Goal: Transaction & Acquisition: Book appointment/travel/reservation

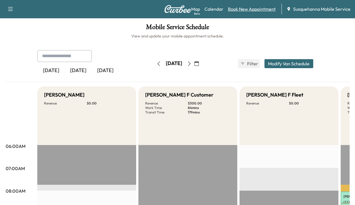
click at [241, 8] on link "Book New Appointment" at bounding box center [252, 9] width 48 height 7
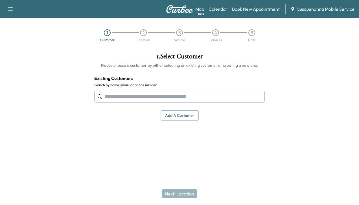
click at [185, 97] on input "text" at bounding box center [179, 97] width 170 height 12
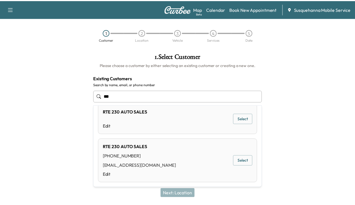
scroll to position [59, 0]
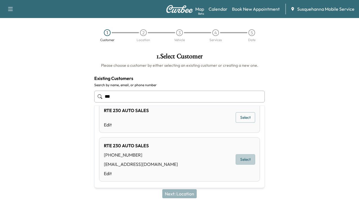
click at [243, 158] on button "Select" at bounding box center [245, 160] width 19 height 10
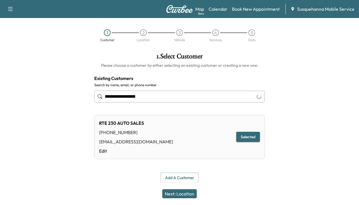
type input "**********"
click at [187, 192] on button "Next: Location" at bounding box center [179, 194] width 34 height 9
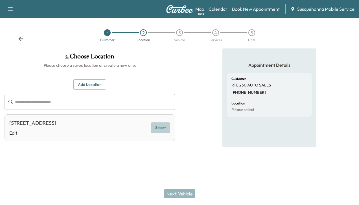
click at [158, 129] on button "Select" at bounding box center [160, 128] width 19 height 10
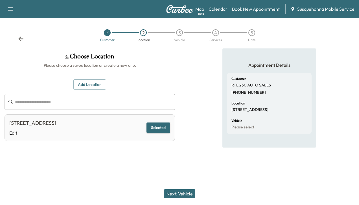
click at [184, 192] on button "Next: Vehicle" at bounding box center [179, 194] width 31 height 9
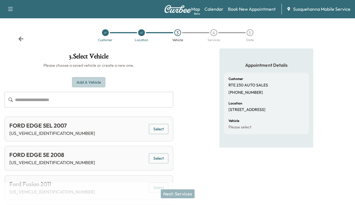
click at [93, 80] on button "Add a Vehicle" at bounding box center [88, 82] width 33 height 10
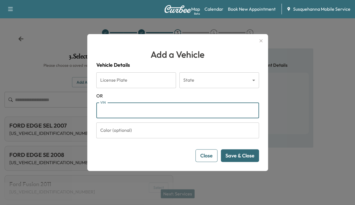
click at [116, 111] on input "VIN" at bounding box center [177, 111] width 163 height 16
type input "**********"
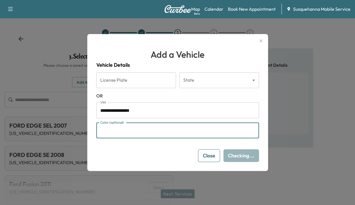
click at [126, 129] on input "Color (optional)" at bounding box center [177, 131] width 163 height 16
type input "****"
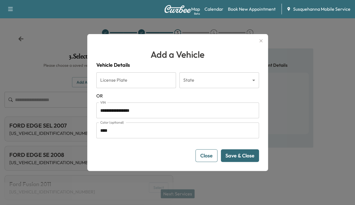
click at [224, 157] on button "Save & Close" at bounding box center [240, 156] width 38 height 13
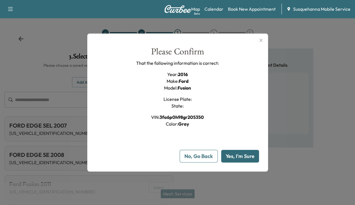
click at [224, 157] on button "Yes, I'm Sure" at bounding box center [240, 156] width 38 height 13
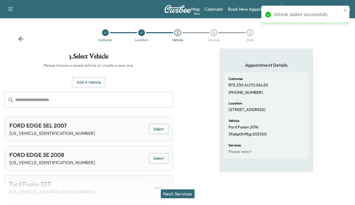
click at [185, 196] on button "Next: Services" at bounding box center [178, 194] width 34 height 9
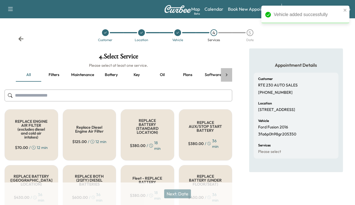
click at [226, 72] on icon at bounding box center [227, 75] width 6 height 6
click at [226, 72] on div "all Filters Maintenance Battery Key Oil Plans Software update Recall Sops Techn…" at bounding box center [118, 75] width 227 height 14
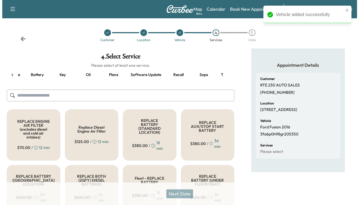
scroll to position [0, 97]
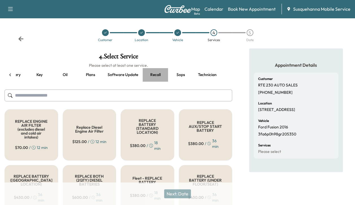
click at [150, 76] on button "Recall" at bounding box center [155, 75] width 25 height 14
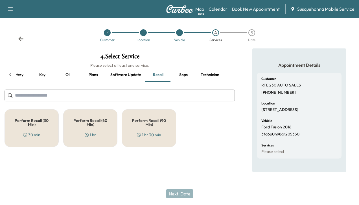
click at [51, 136] on div "Perform Recall (30 Min) 30 min" at bounding box center [32, 128] width 54 height 38
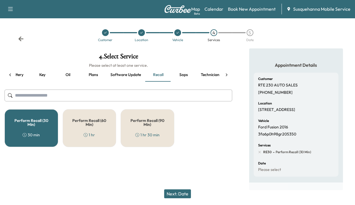
click at [208, 73] on button "Technician" at bounding box center [210, 75] width 28 height 14
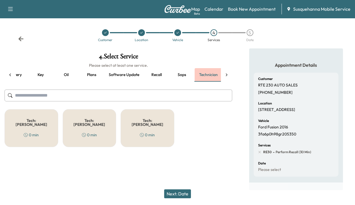
scroll to position [0, 97]
click at [163, 115] on div "Tech: [PERSON_NAME] 0 min" at bounding box center [148, 128] width 54 height 38
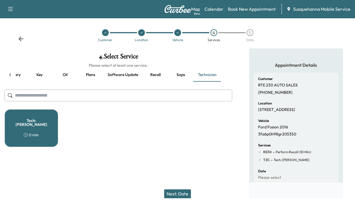
click at [171, 195] on button "Next: Date" at bounding box center [177, 194] width 27 height 9
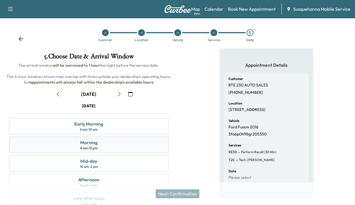
click at [133, 145] on div "Morning 8 am - 12 pm" at bounding box center [88, 145] width 159 height 16
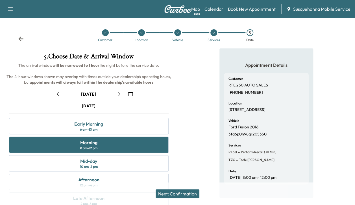
click at [176, 192] on button "Next: Confirmation" at bounding box center [177, 194] width 44 height 9
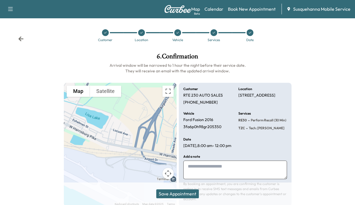
click at [176, 192] on button "Save Appointment" at bounding box center [177, 194] width 43 height 9
